Goal: Navigation & Orientation: Find specific page/section

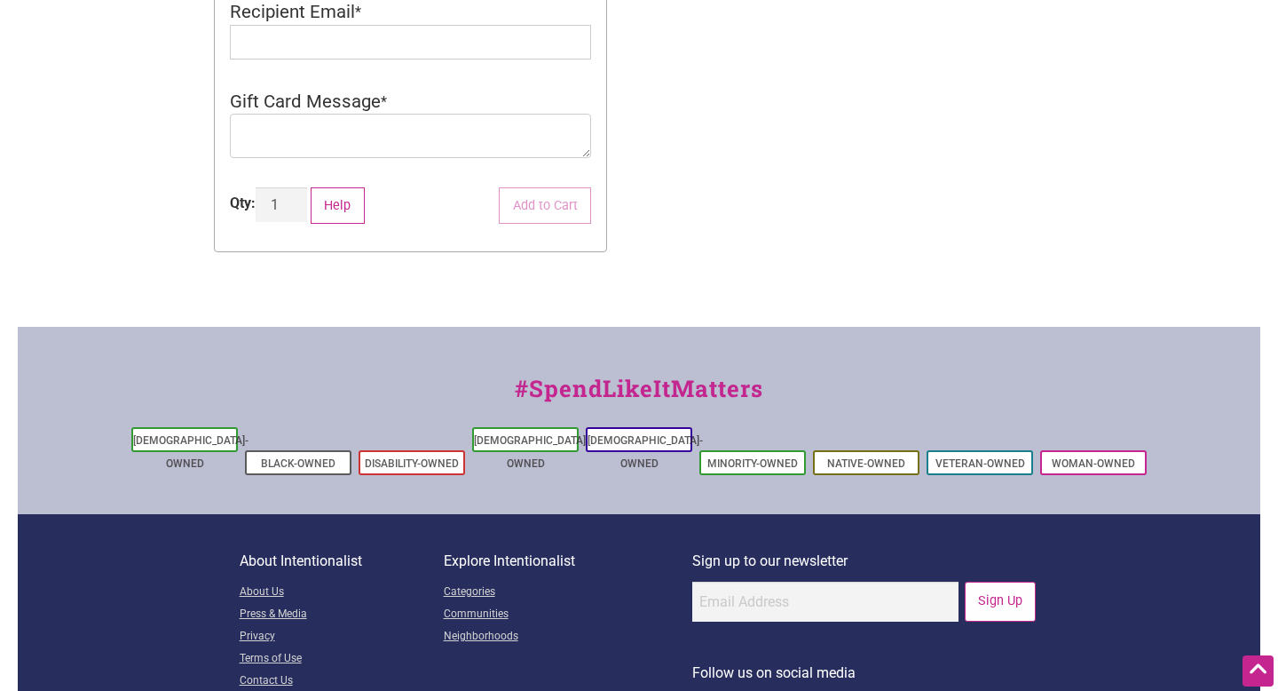
scroll to position [838, 0]
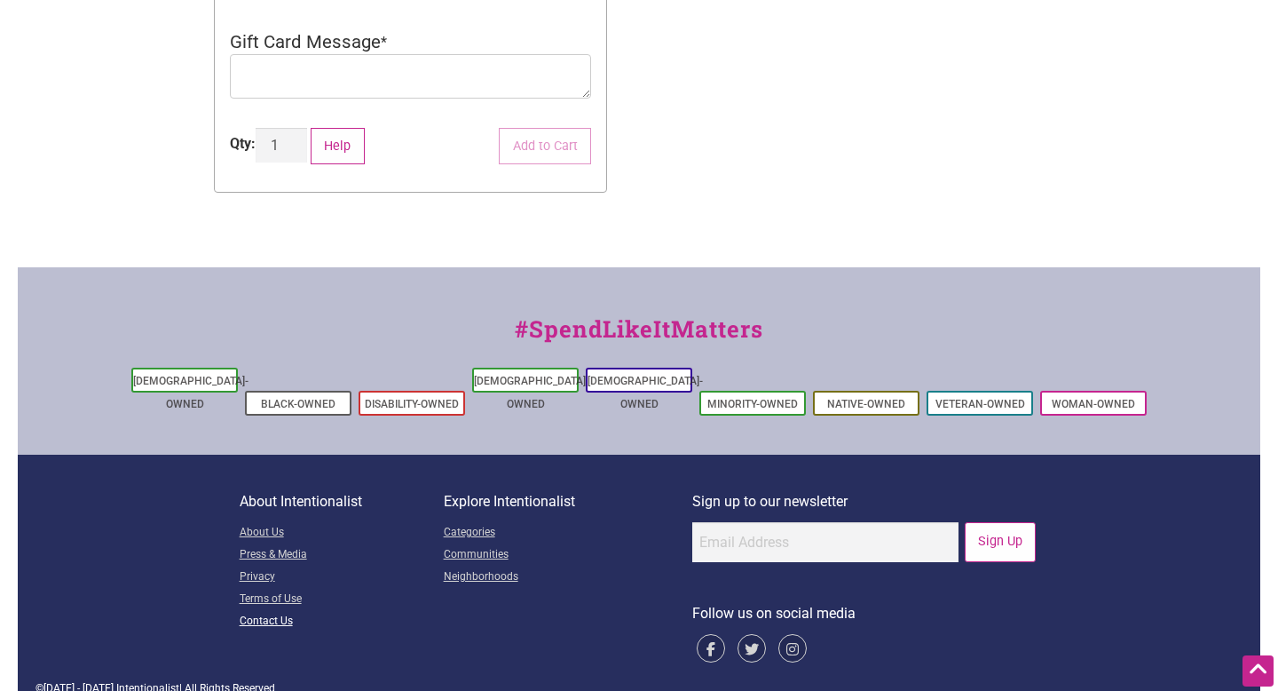
click at [267, 611] on link "Contact Us" at bounding box center [342, 622] width 204 height 22
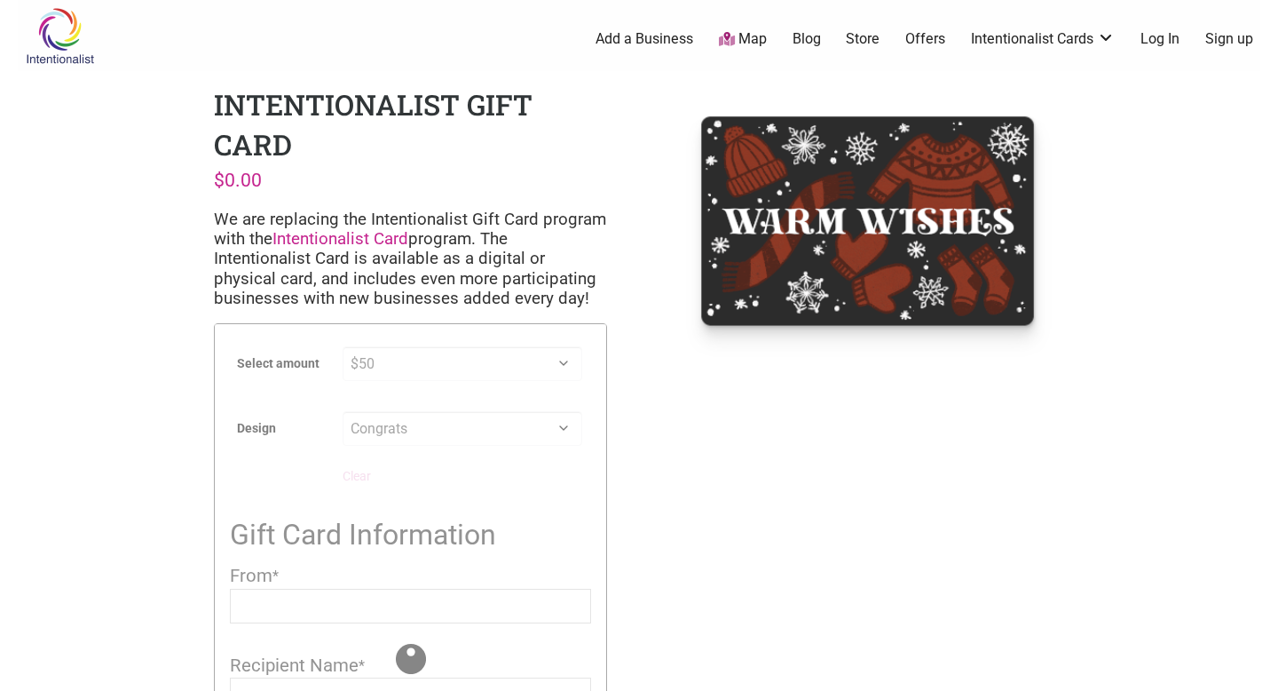
scroll to position [802, 0]
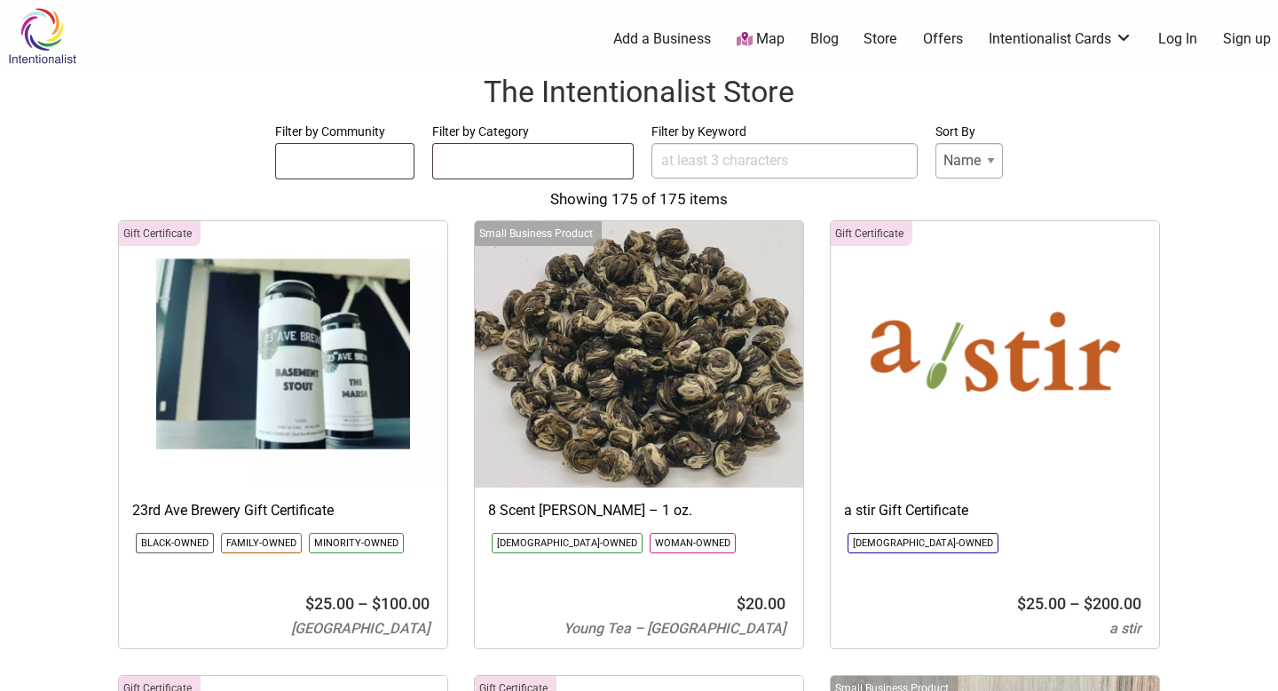
select select
click at [1126, 35] on link "Intentionalist Cards" at bounding box center [1061, 39] width 144 height 20
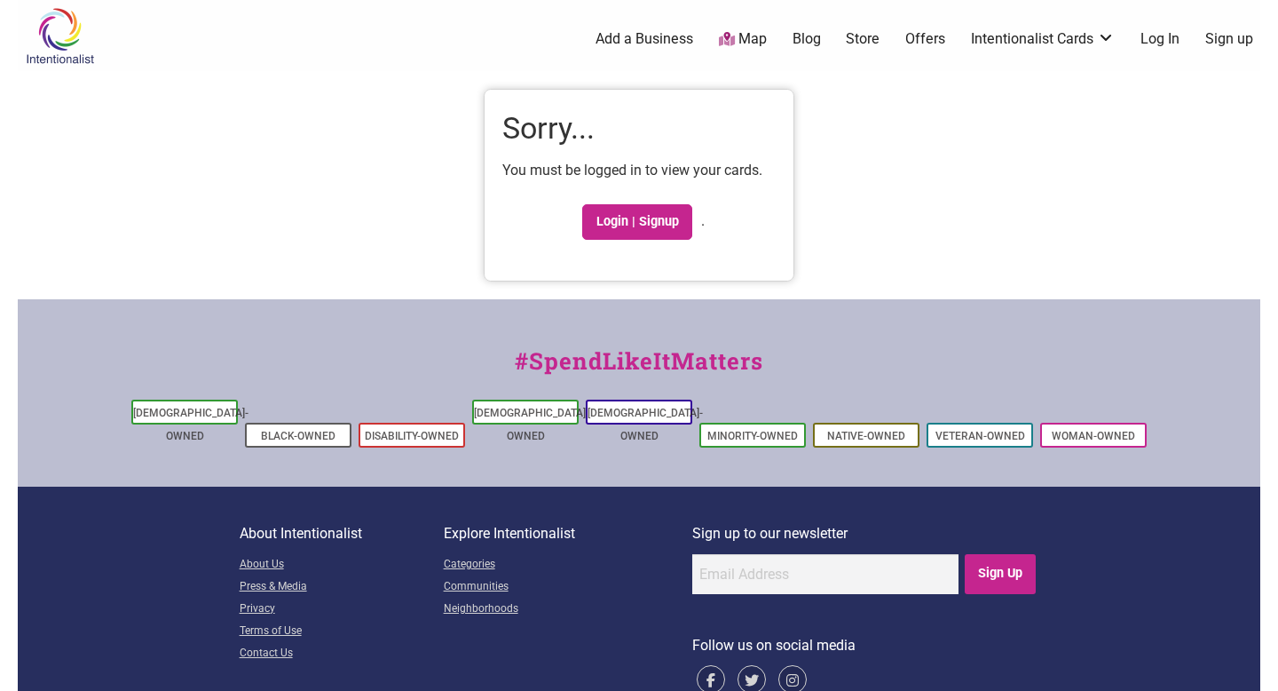
click at [931, 39] on link "Offers" at bounding box center [925, 39] width 40 height 20
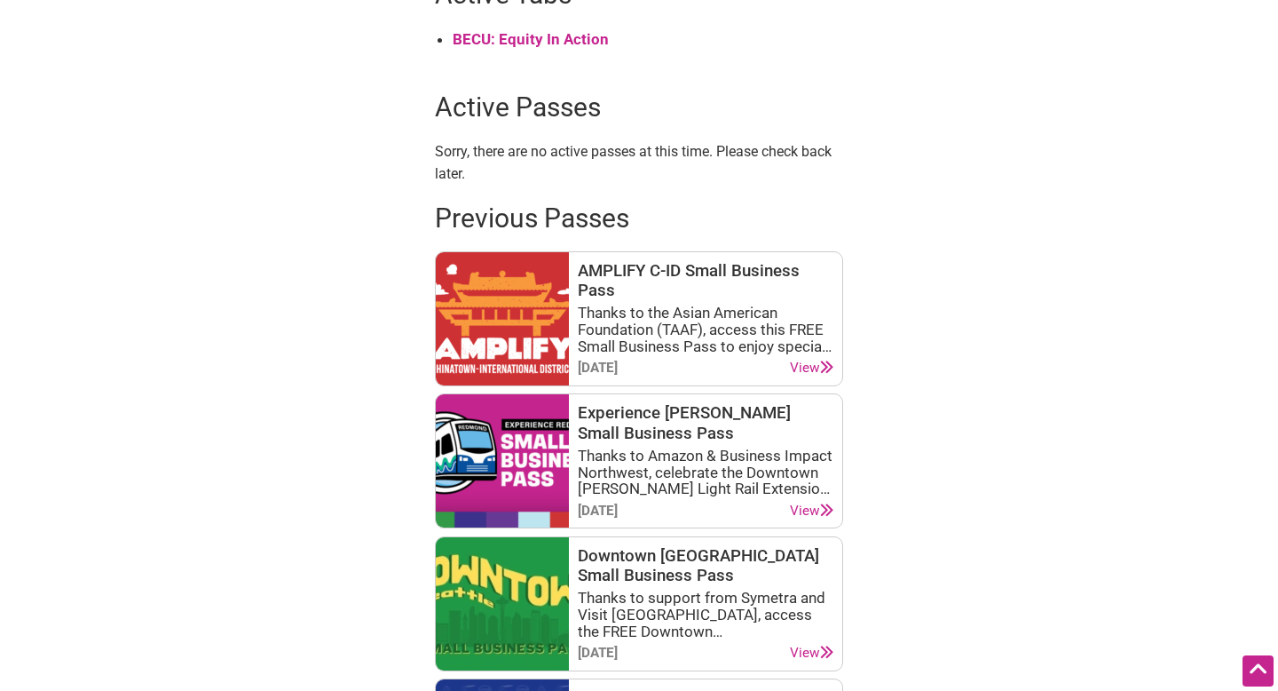
scroll to position [864, 0]
